Goal: Task Accomplishment & Management: Complete application form

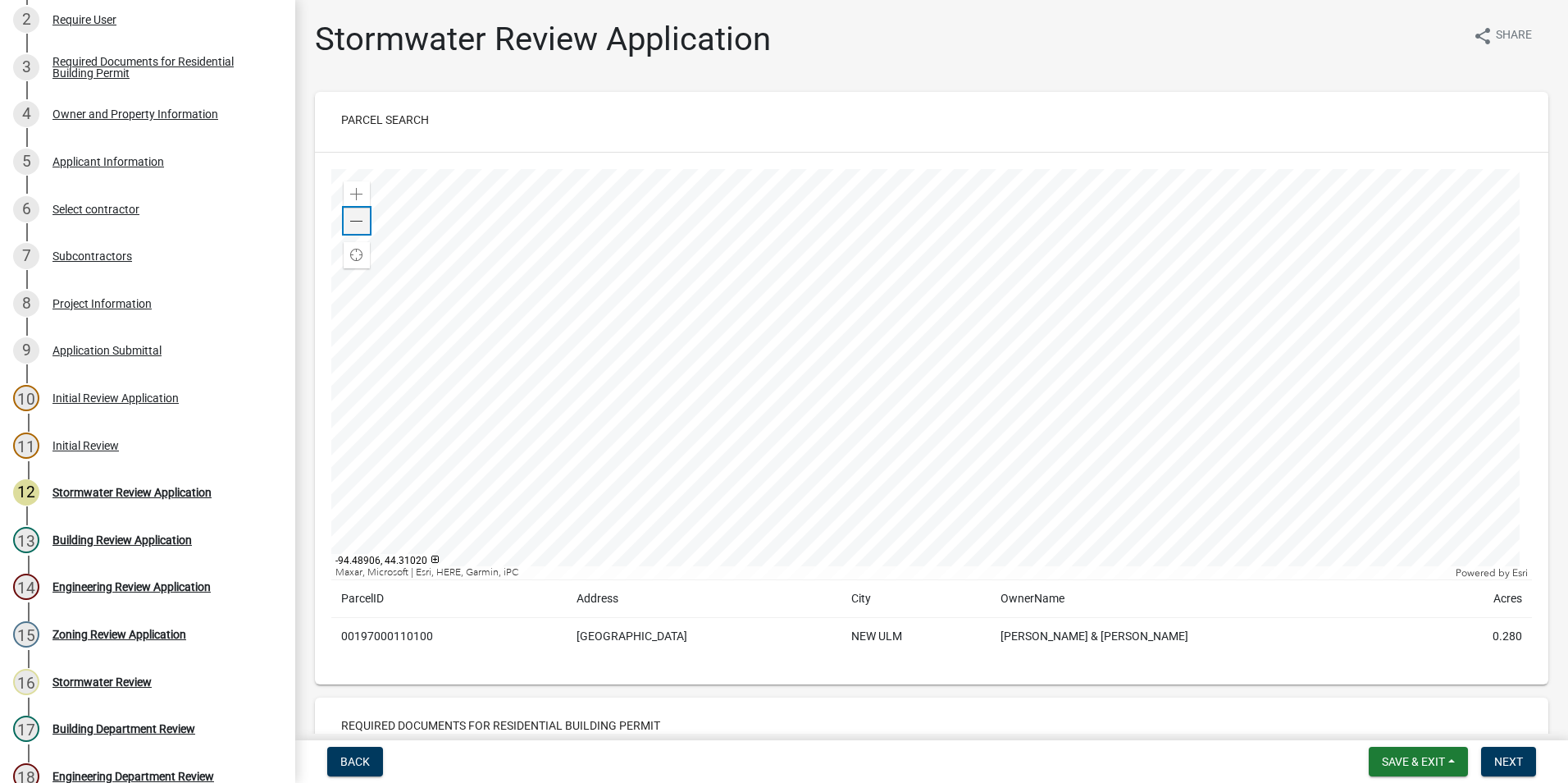
click at [362, 227] on span at bounding box center [357, 222] width 13 height 13
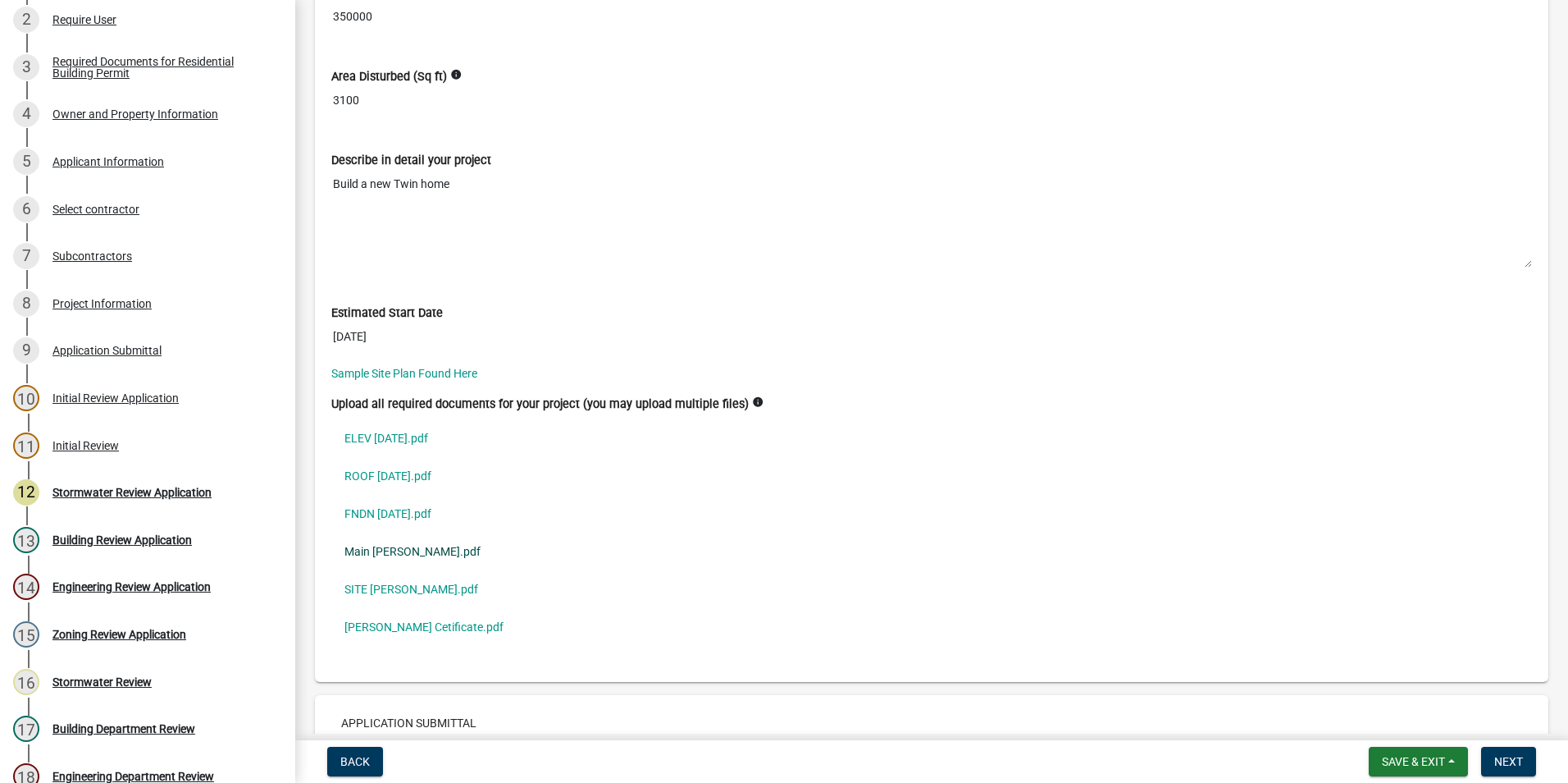
scroll to position [4675, 0]
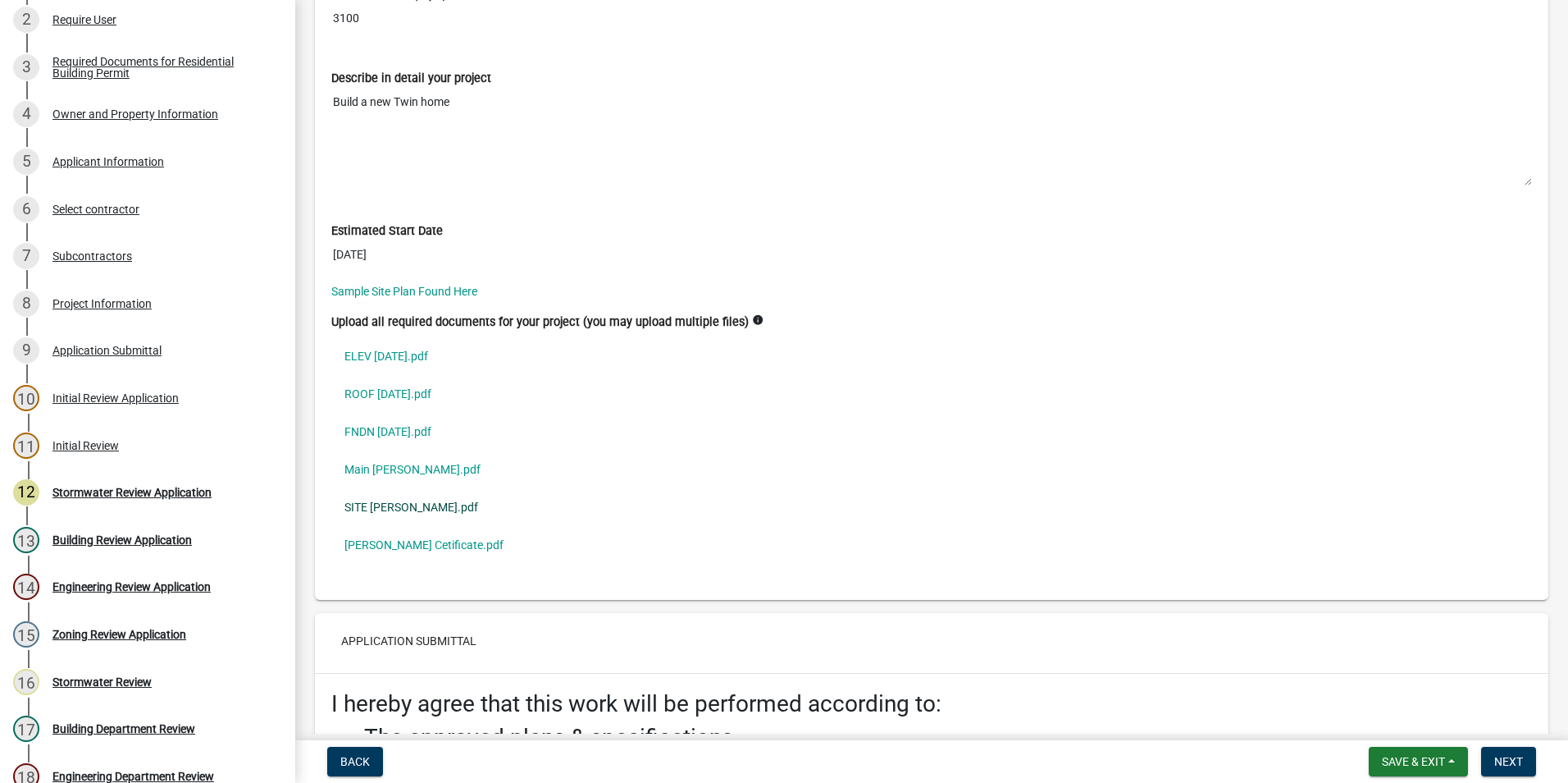
click at [393, 505] on link "SITE [PERSON_NAME].pdf" at bounding box center [931, 507] width 1200 height 38
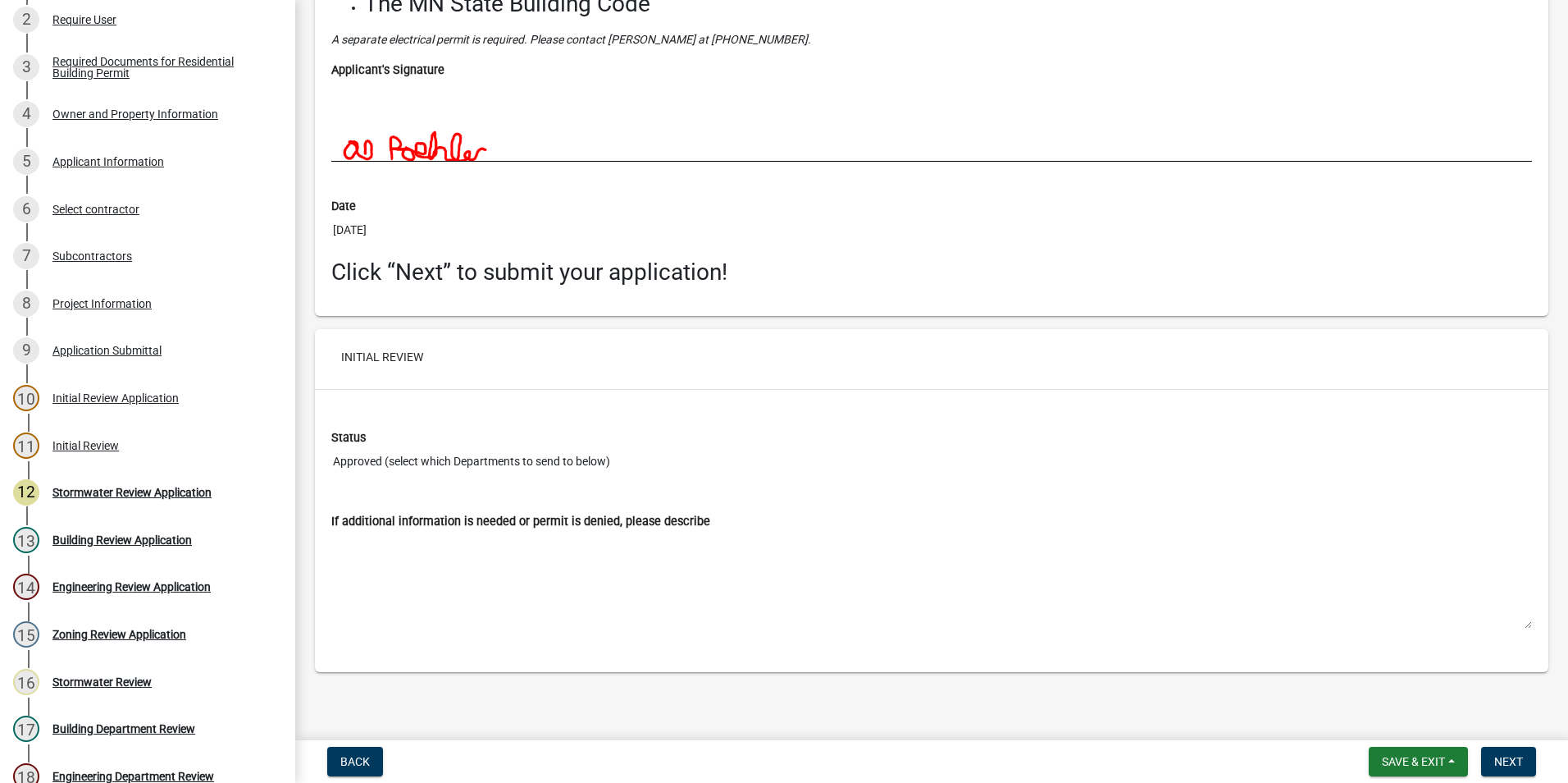
scroll to position [5480, 0]
click at [1518, 765] on span "Next" at bounding box center [1508, 761] width 28 height 13
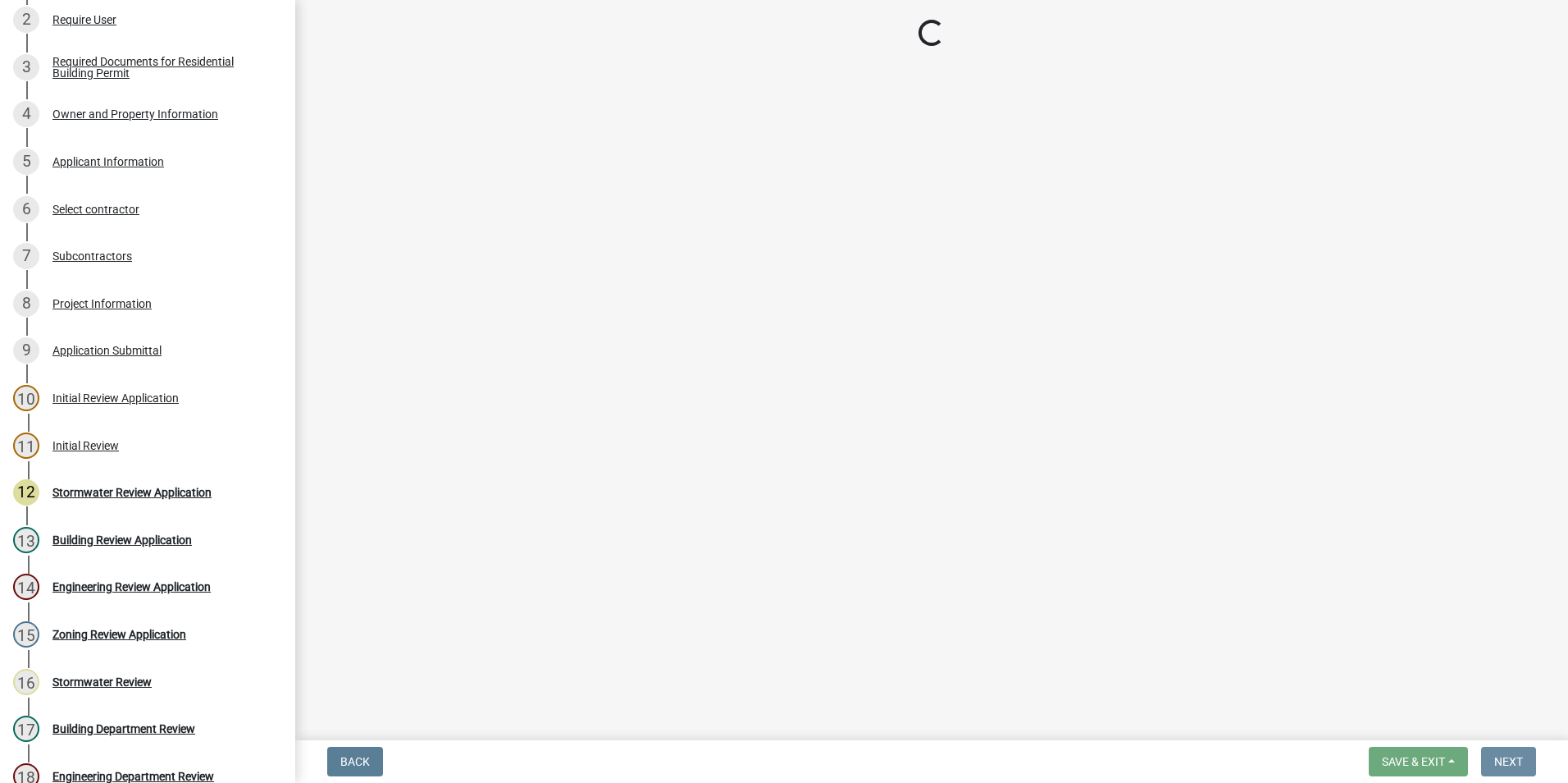
scroll to position [0, 0]
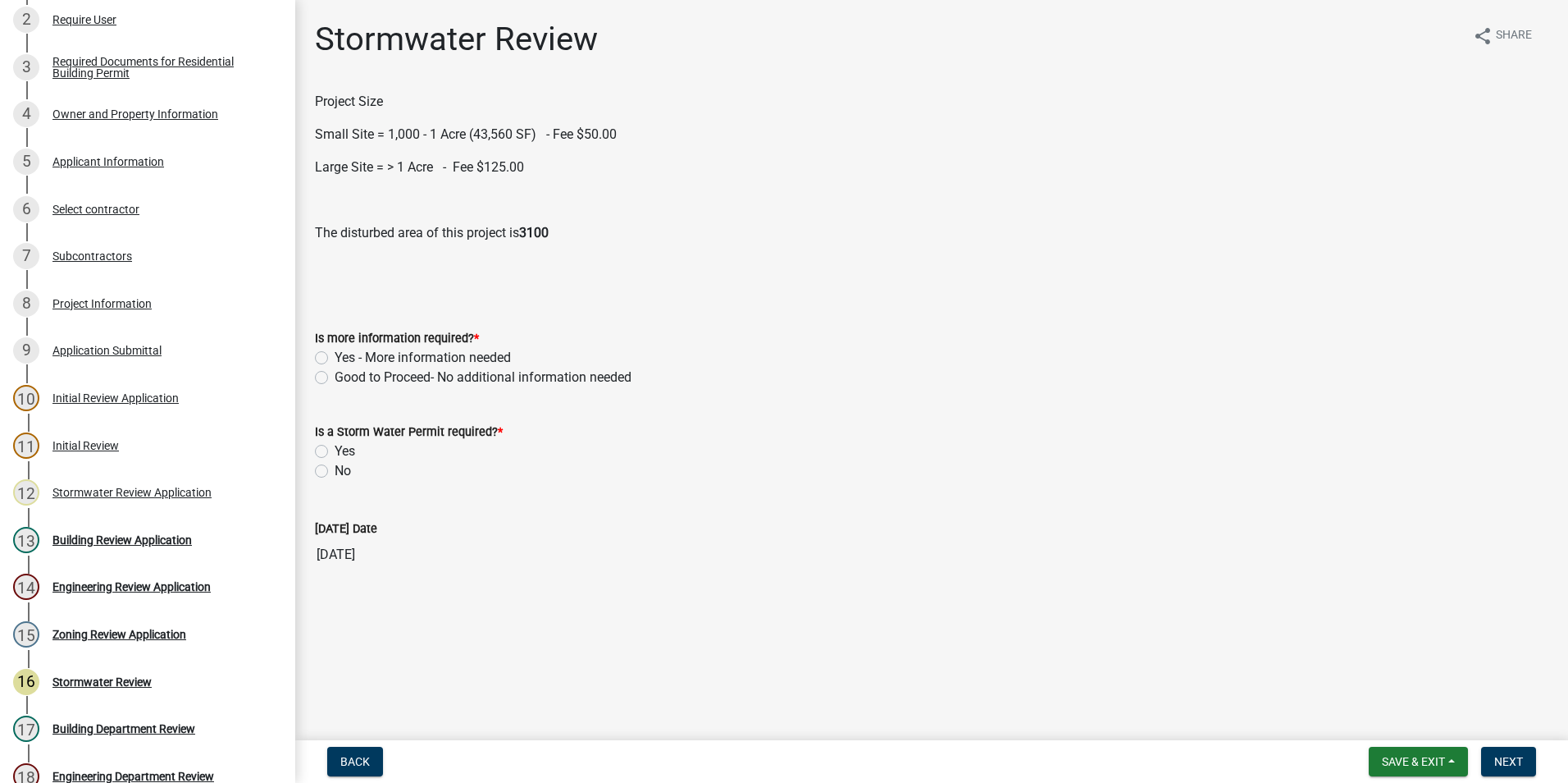
click at [334, 377] on label "Good to Proceed- No additional information needed" at bounding box center [482, 377] width 297 height 20
click at [334, 377] on input "Good to Proceed- No additional information needed" at bounding box center [339, 373] width 10 height 10
radio input "true"
click at [334, 454] on label "Yes" at bounding box center [345, 451] width 21 height 20
click at [334, 452] on input "Yes" at bounding box center [339, 446] width 10 height 10
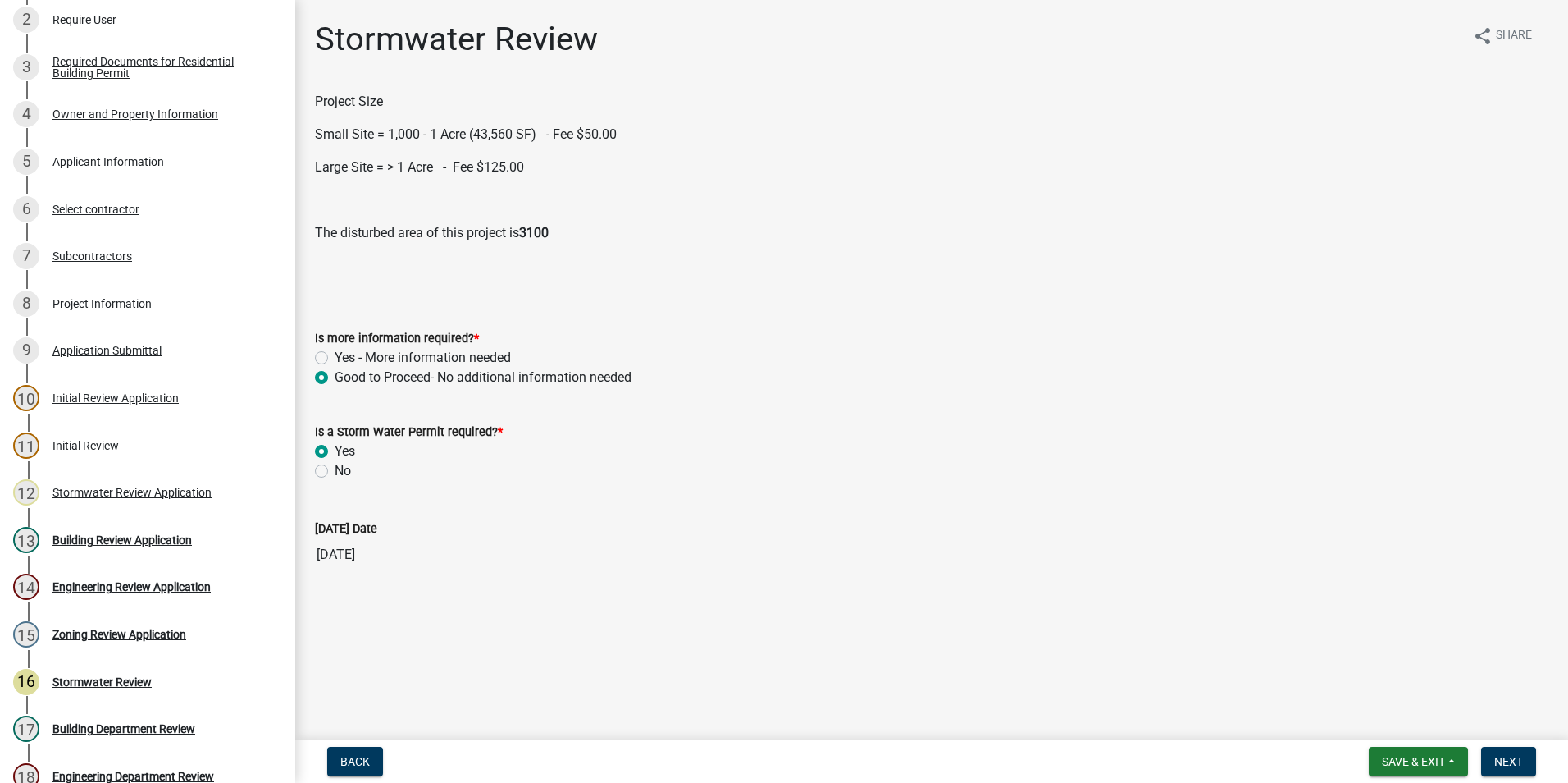
radio input "true"
click at [334, 543] on label "Small Site" at bounding box center [364, 544] width 59 height 20
click at [334, 543] on input "Small Site" at bounding box center [339, 539] width 10 height 10
radio input "true"
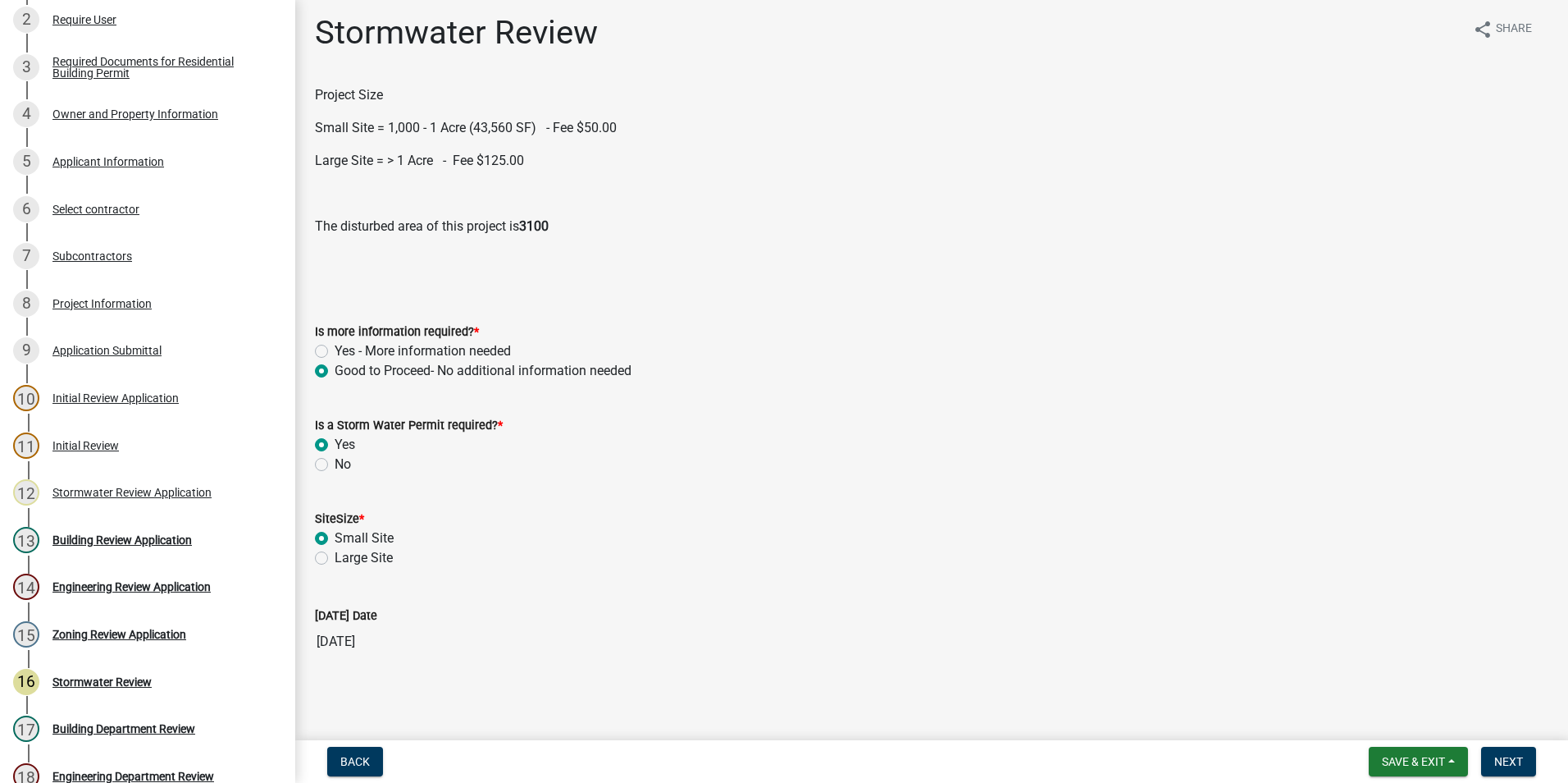
scroll to position [9, 0]
click at [1505, 762] on span "Next" at bounding box center [1508, 761] width 28 height 13
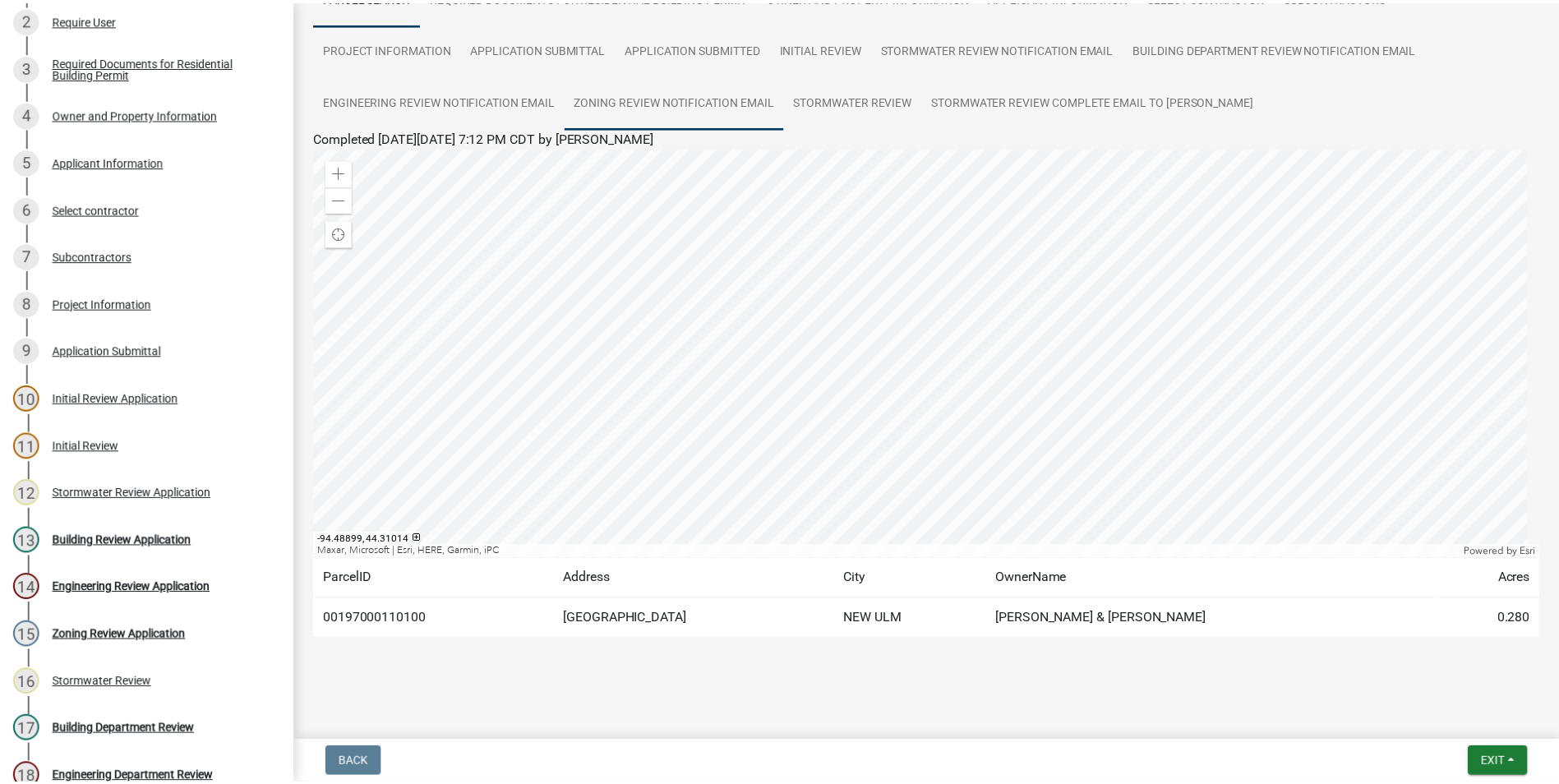
scroll to position [154, 0]
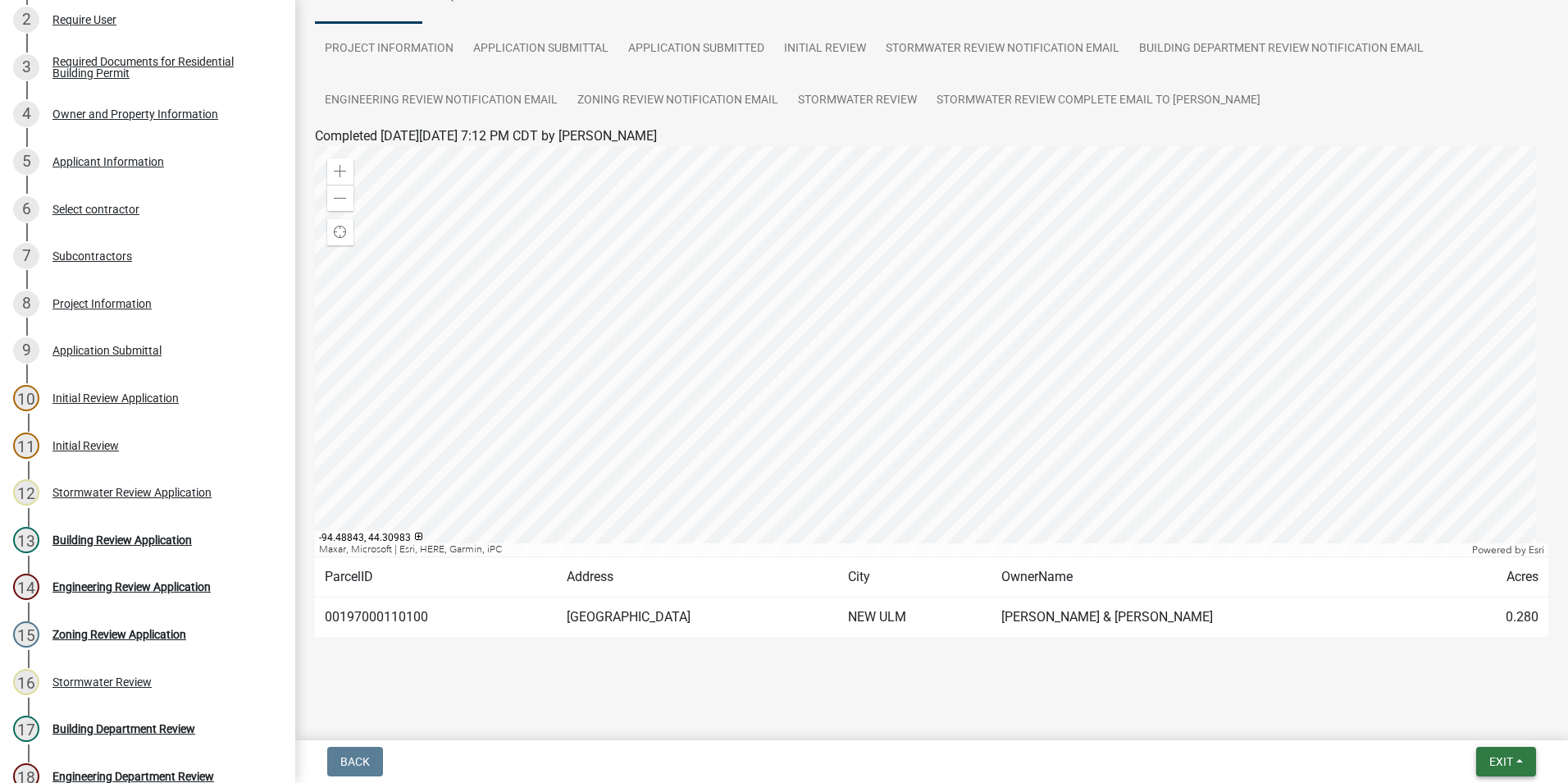
click at [1488, 759] on span "Exit" at bounding box center [1500, 761] width 24 height 13
click at [1461, 720] on button "Save & Exit" at bounding box center [1469, 719] width 131 height 40
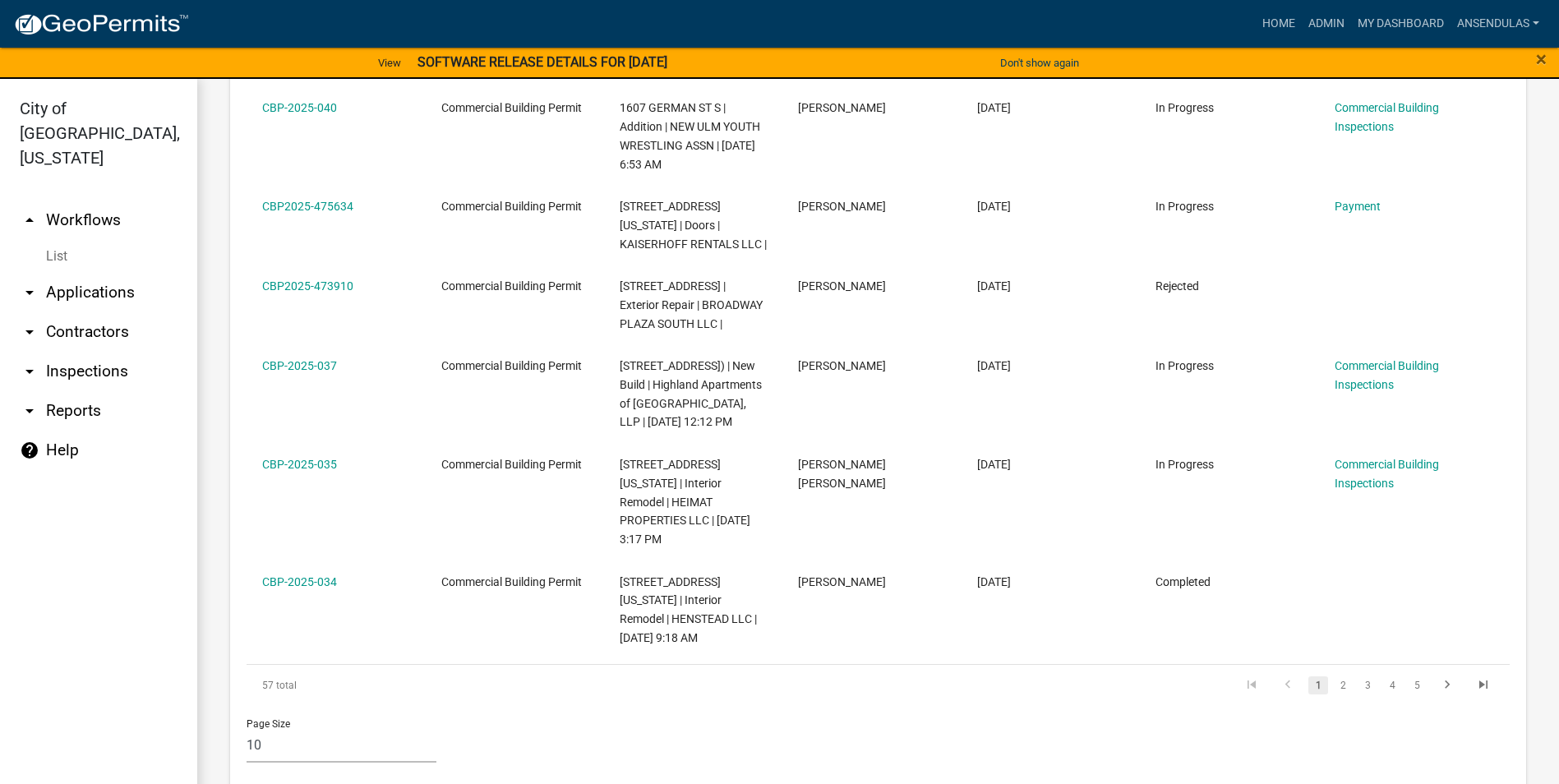
scroll to position [1236, 0]
click at [1333, 674] on link "2" at bounding box center [1343, 682] width 20 height 18
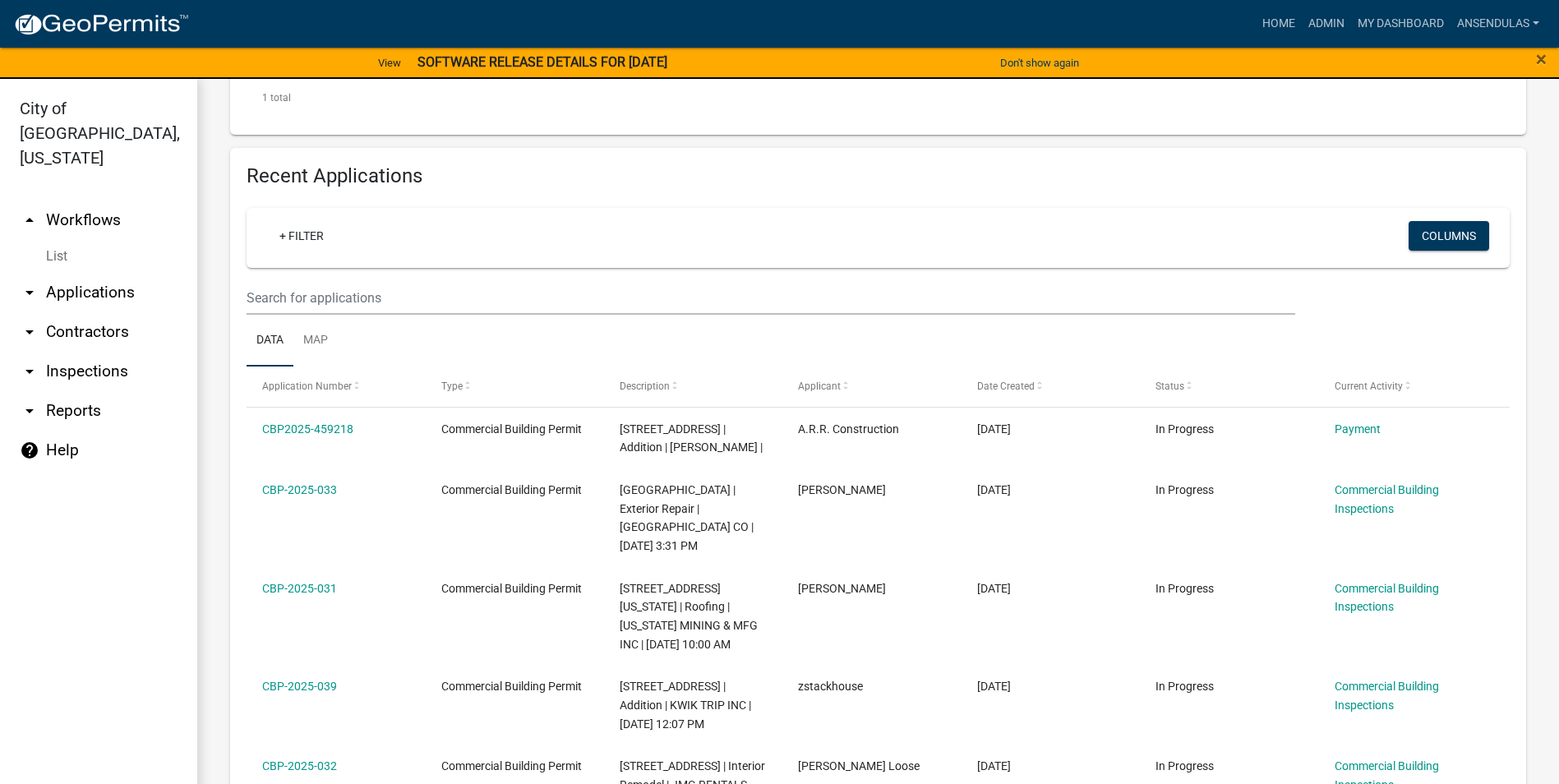
scroll to position [560, 0]
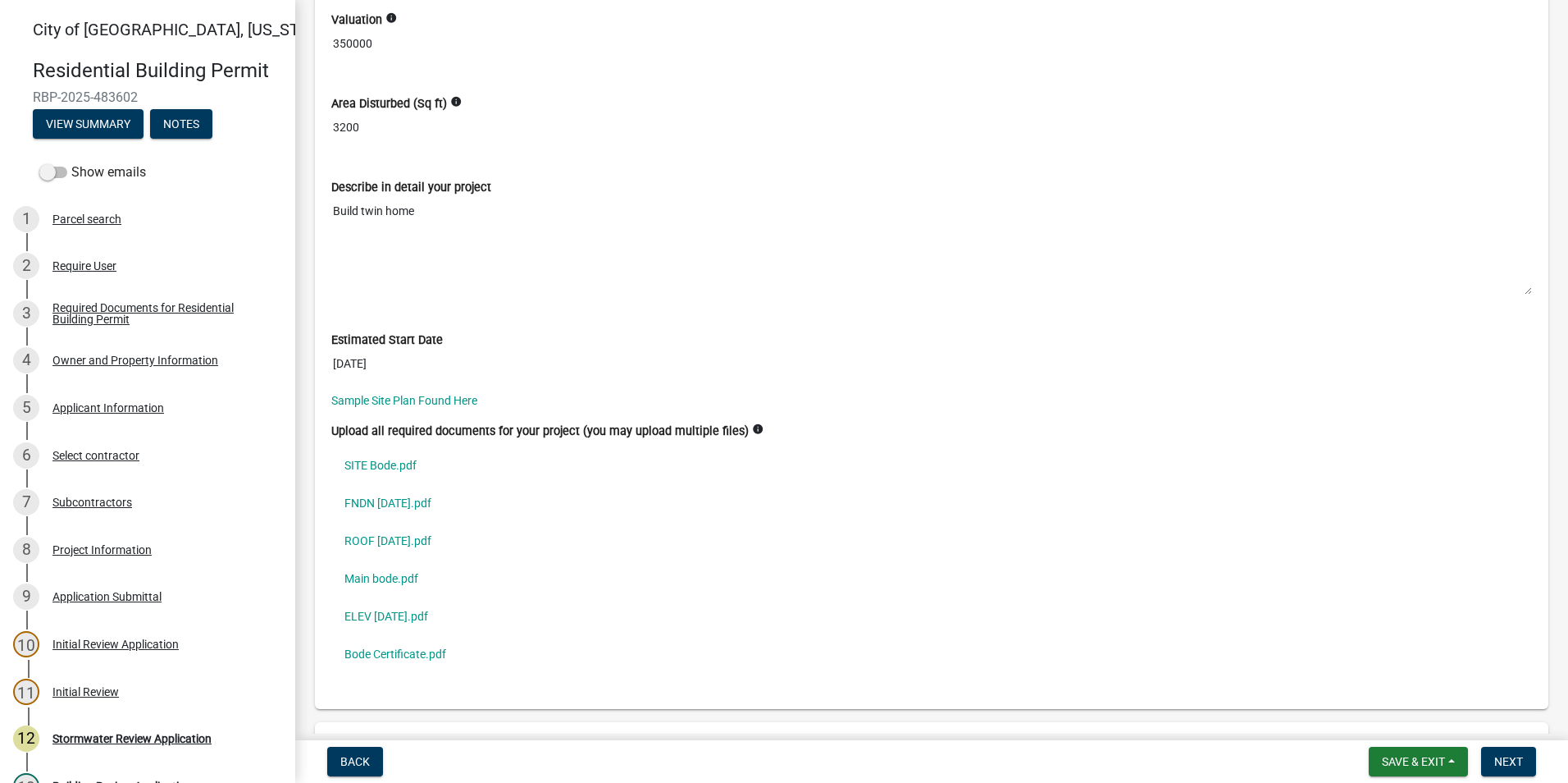
scroll to position [4594, 0]
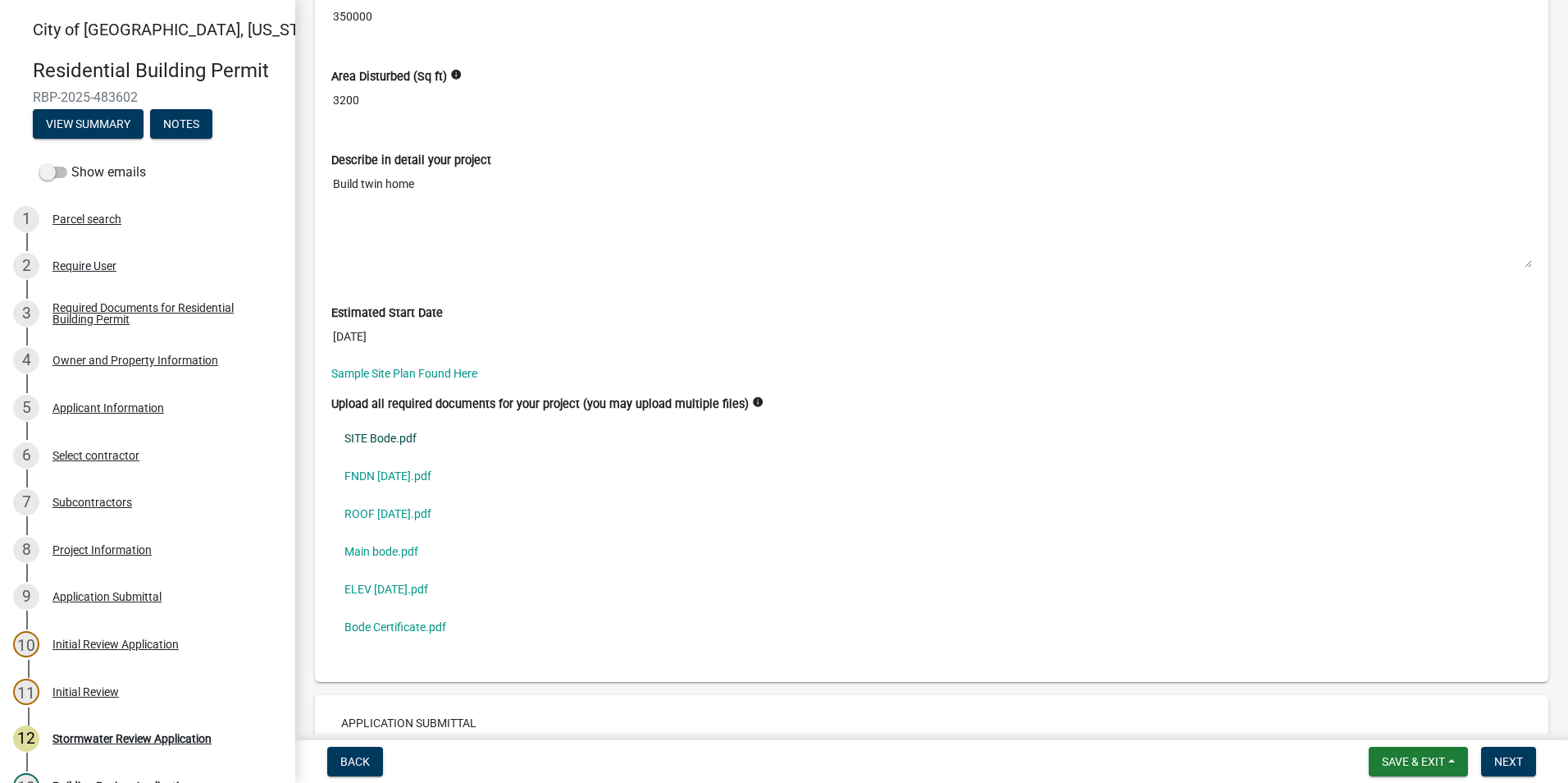
click at [394, 440] on link "SITE Bode.pdf" at bounding box center [931, 438] width 1200 height 38
click at [398, 477] on link "FNDN [DATE].pdf" at bounding box center [931, 476] width 1200 height 38
click at [402, 509] on link "ROOF [DATE].pdf" at bounding box center [931, 514] width 1200 height 38
click at [390, 544] on link "Main bode.pdf" at bounding box center [931, 552] width 1200 height 38
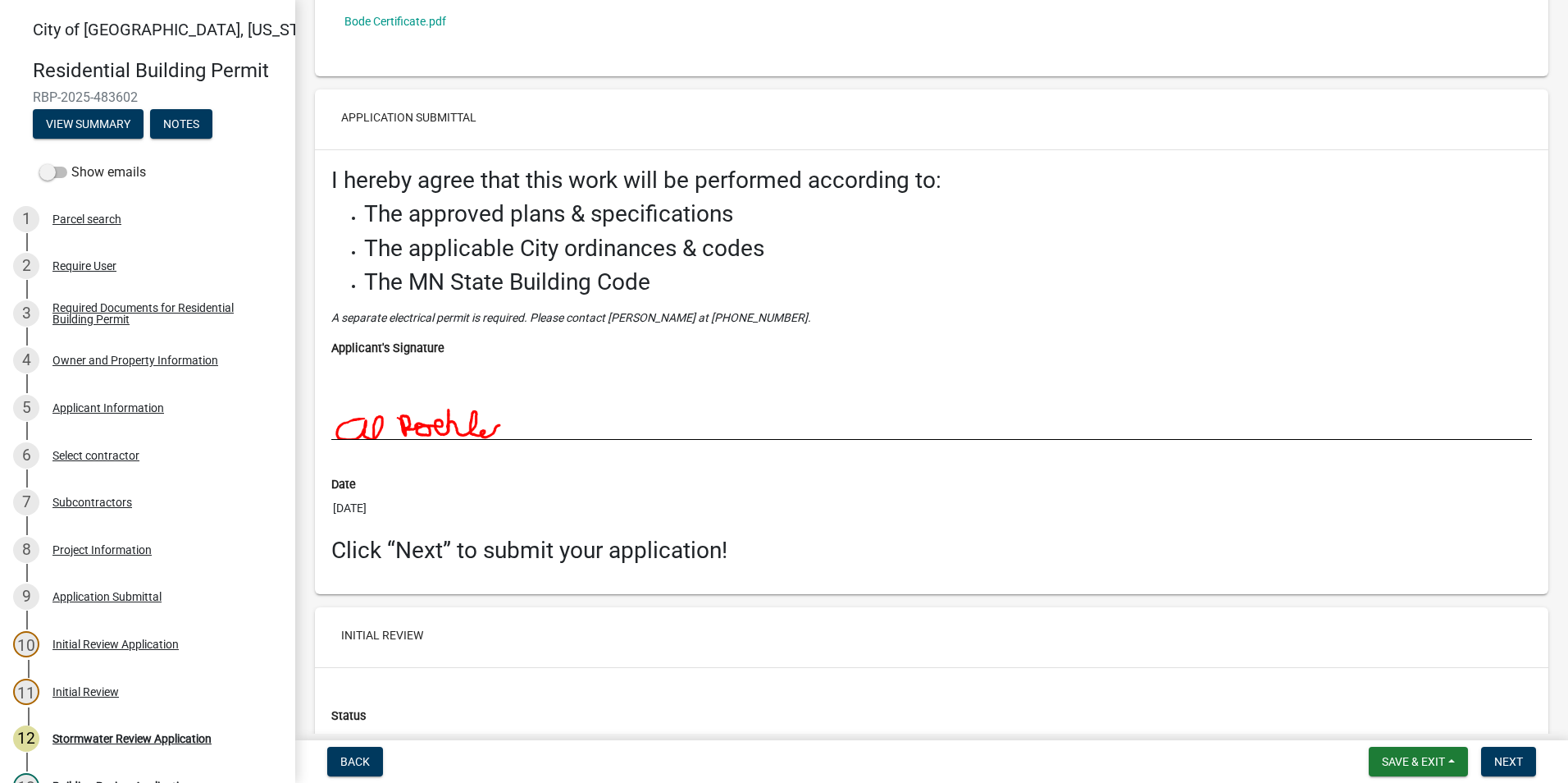
scroll to position [5250, 0]
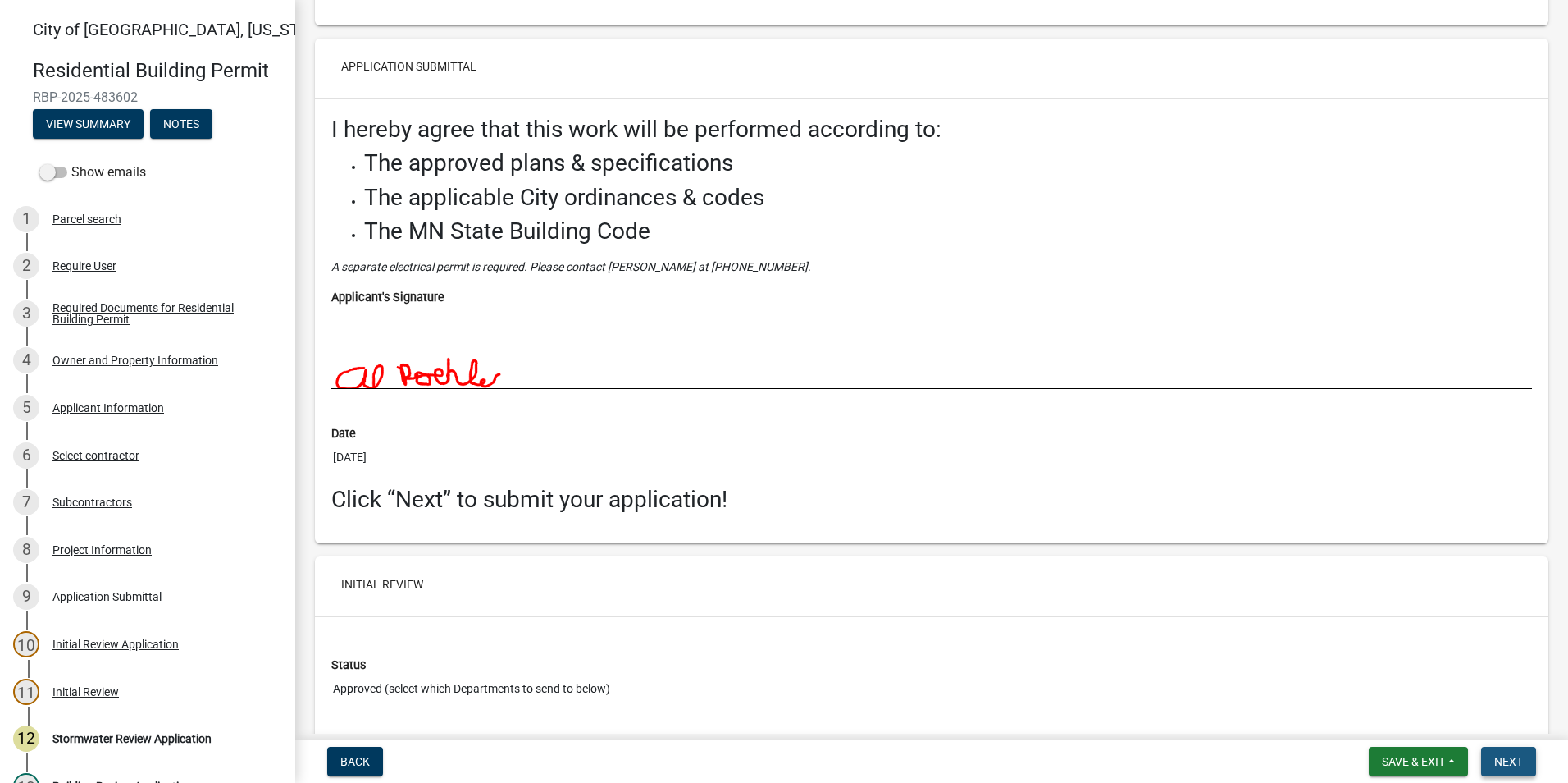
click at [1512, 765] on span "Next" at bounding box center [1508, 761] width 28 height 13
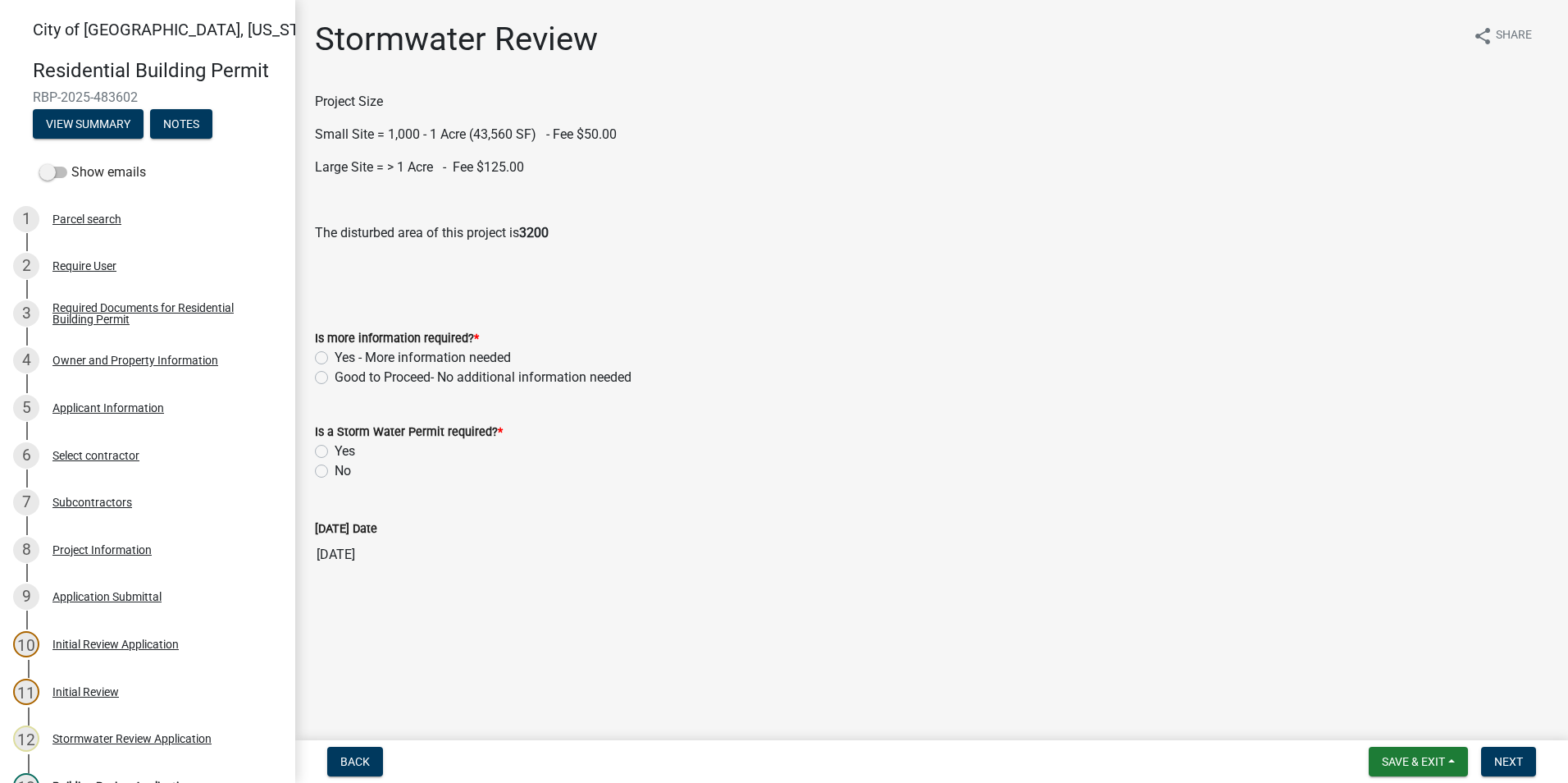
click at [334, 377] on label "Good to Proceed- No additional information needed" at bounding box center [482, 377] width 297 height 20
click at [334, 377] on input "Good to Proceed- No additional information needed" at bounding box center [339, 373] width 10 height 10
radio input "true"
click at [334, 473] on label "No" at bounding box center [342, 470] width 16 height 20
click at [334, 472] on input "No" at bounding box center [339, 465] width 10 height 10
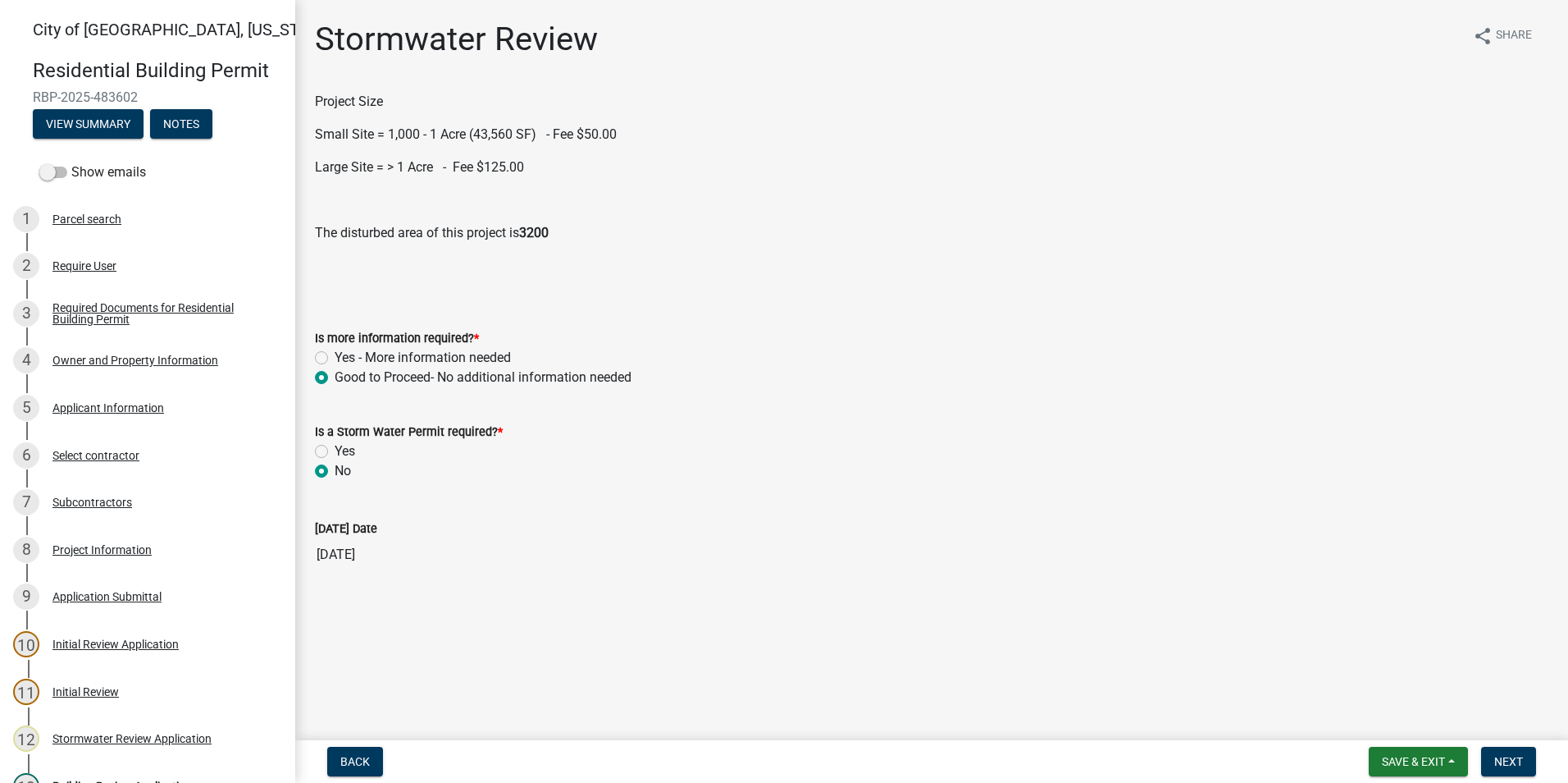
radio input "true"
click at [1517, 761] on span "Next" at bounding box center [1508, 761] width 28 height 13
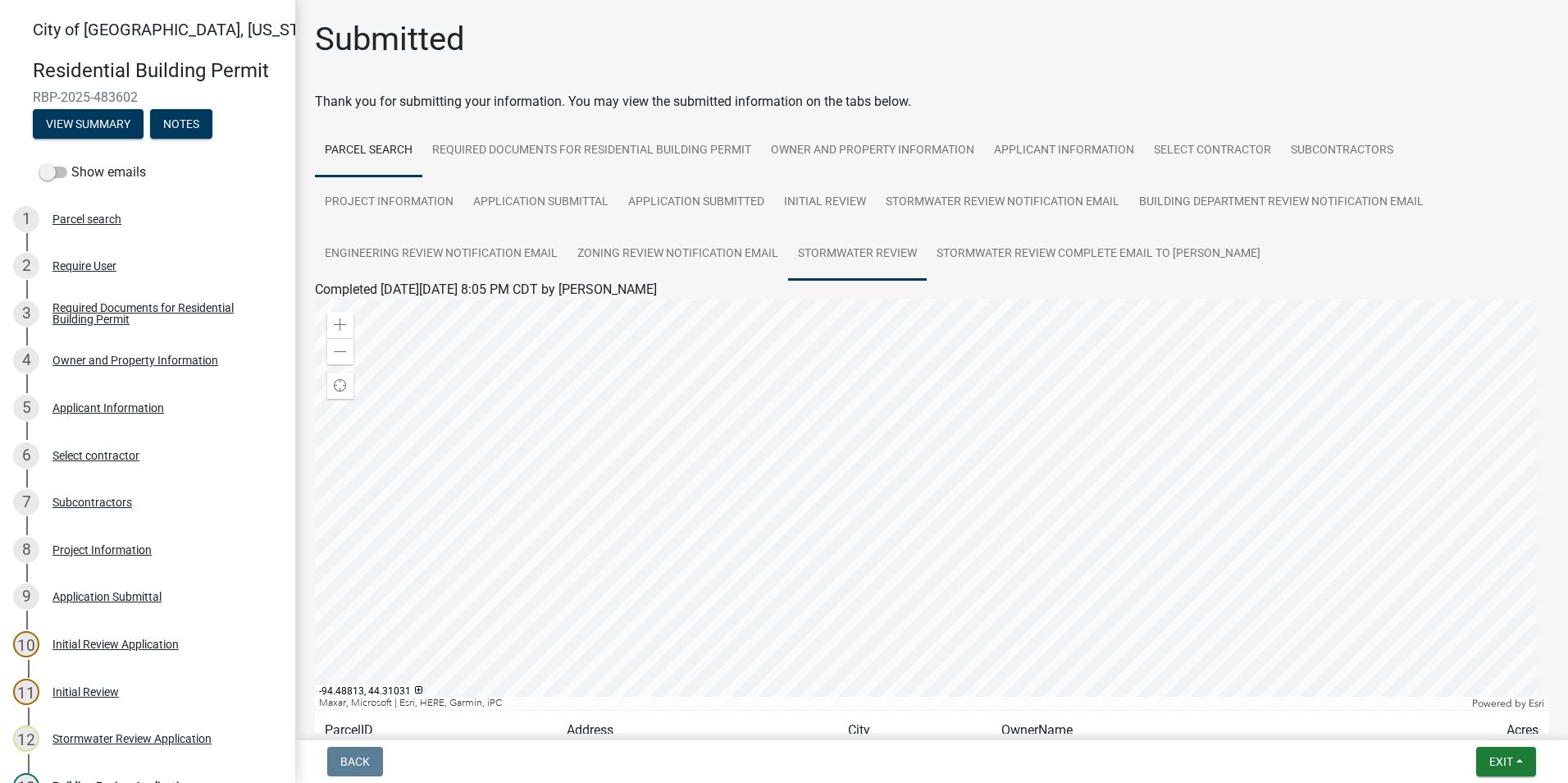
click at [890, 255] on link "Stormwater Review" at bounding box center [857, 254] width 138 height 52
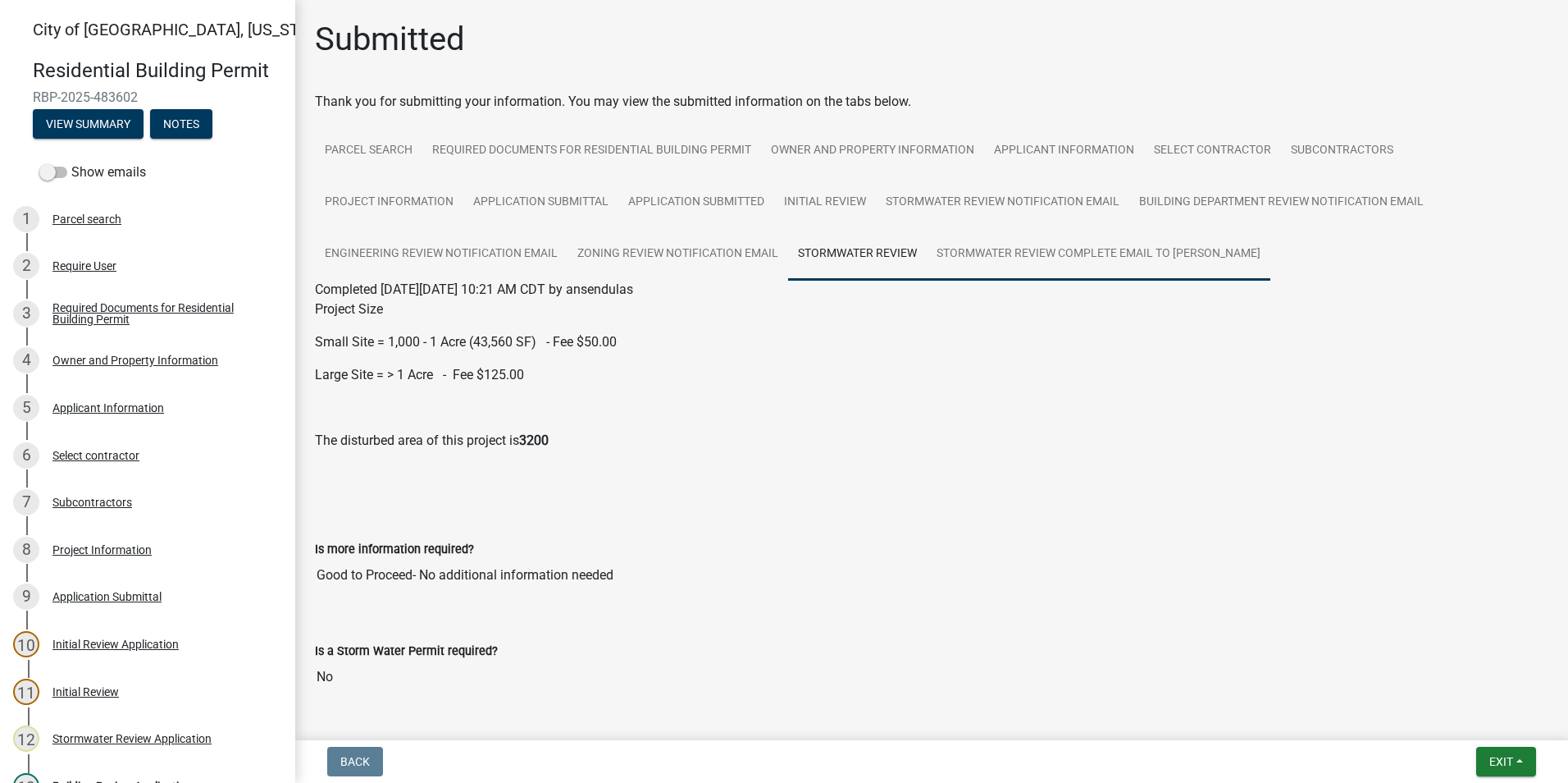
click at [997, 263] on link "Stormwater Review Complete Email to [PERSON_NAME]" at bounding box center [1098, 254] width 344 height 52
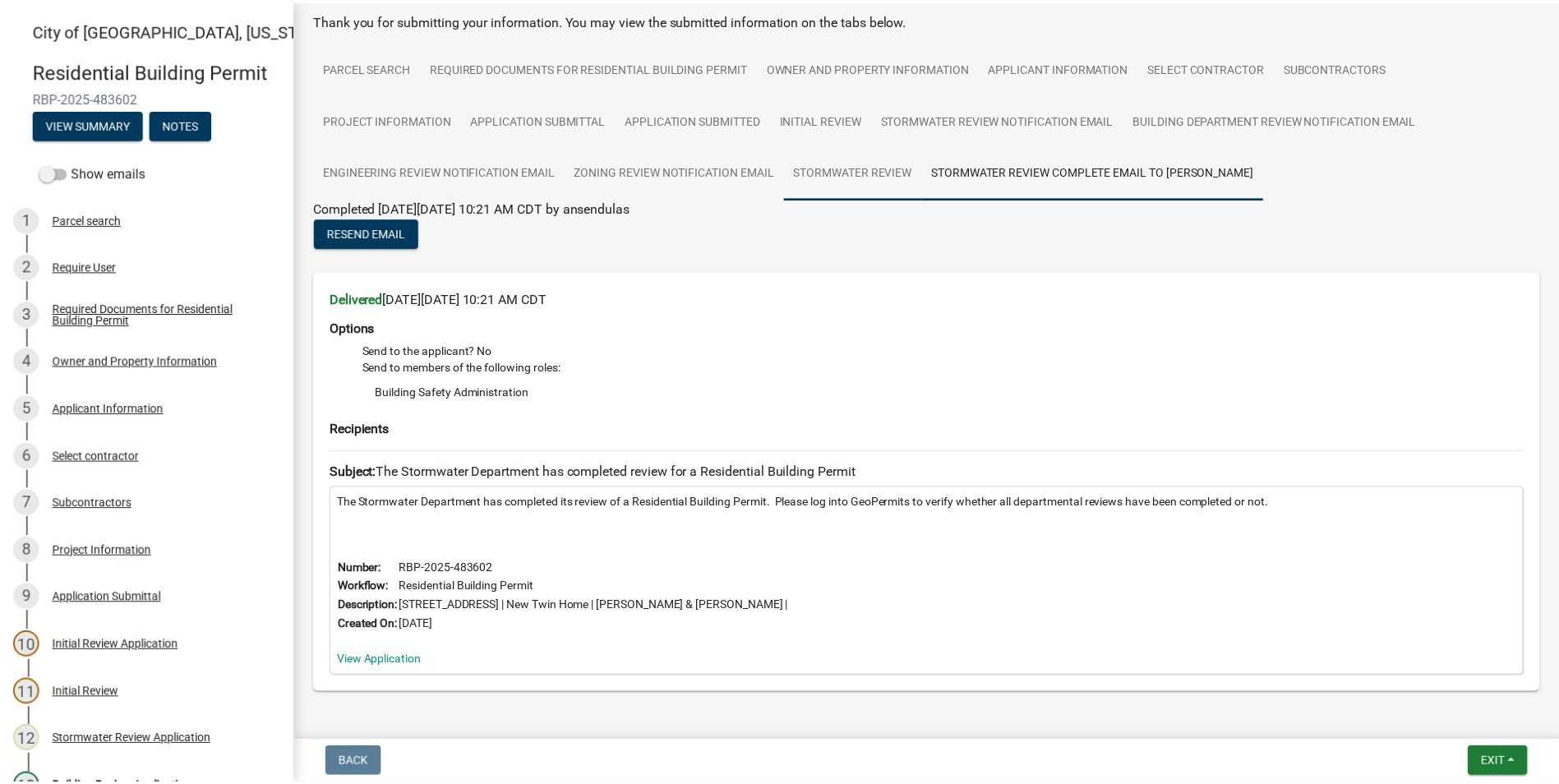
scroll to position [143, 0]
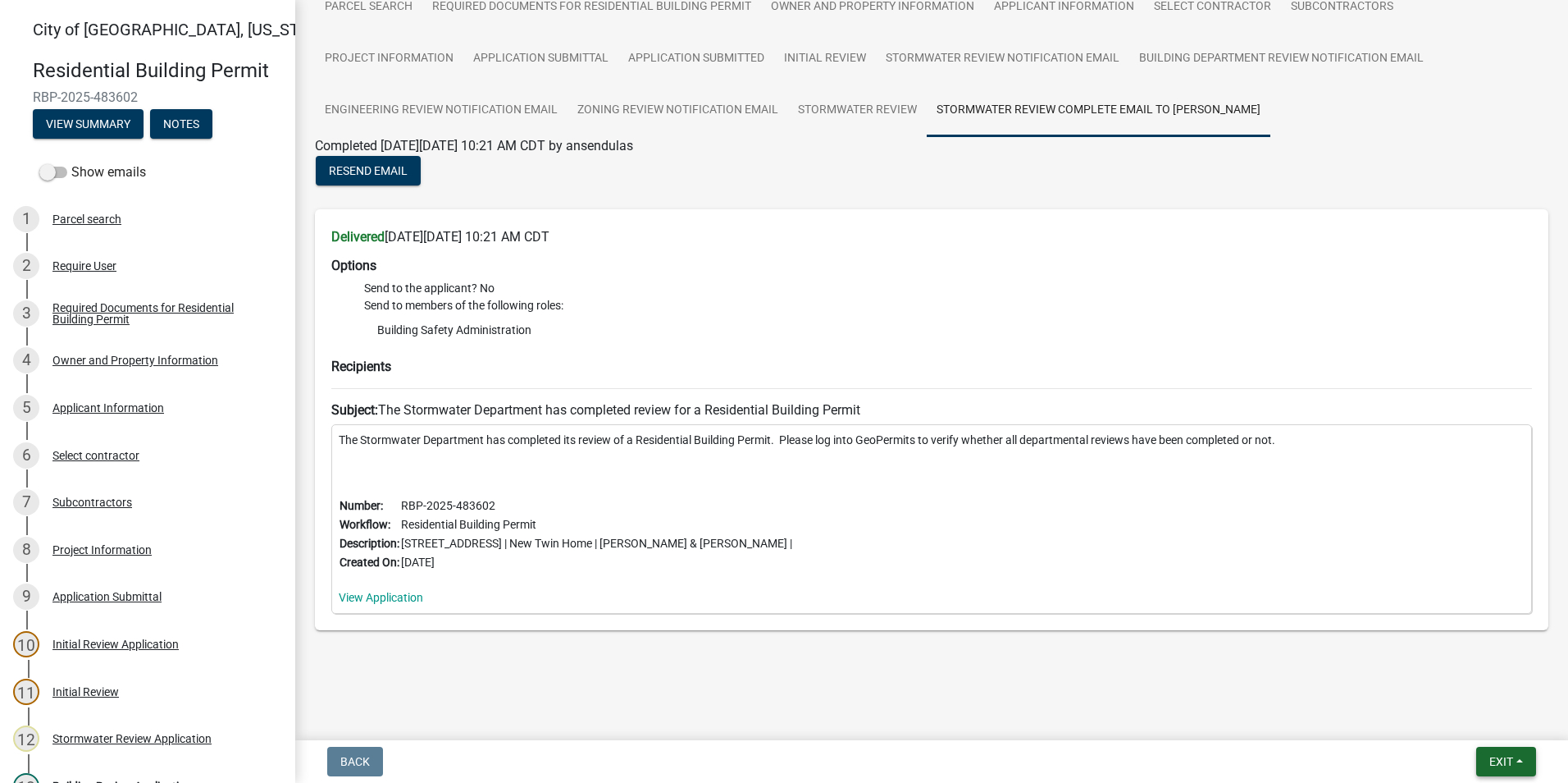
click at [1485, 756] on button "Exit" at bounding box center [1505, 760] width 60 height 29
click at [1457, 713] on button "Save & Exit" at bounding box center [1469, 719] width 131 height 40
